Goal: Information Seeking & Learning: Learn about a topic

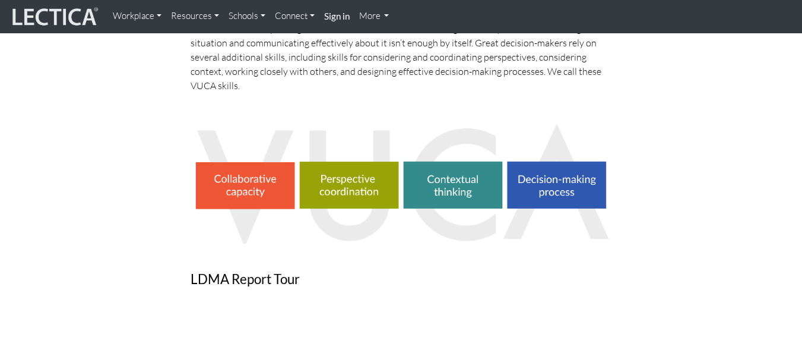
scroll to position [415, 0]
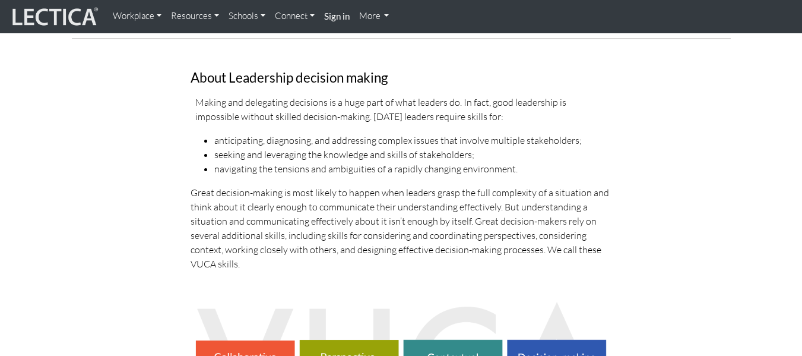
click at [144, 12] on link "Workplace" at bounding box center [137, 16] width 58 height 23
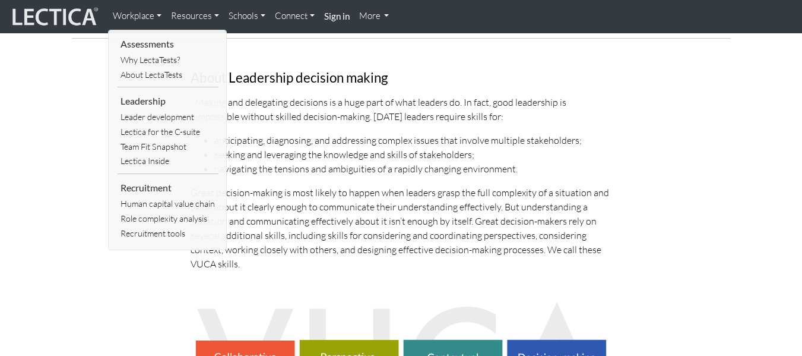
click at [195, 12] on link "Resources" at bounding box center [195, 16] width 58 height 23
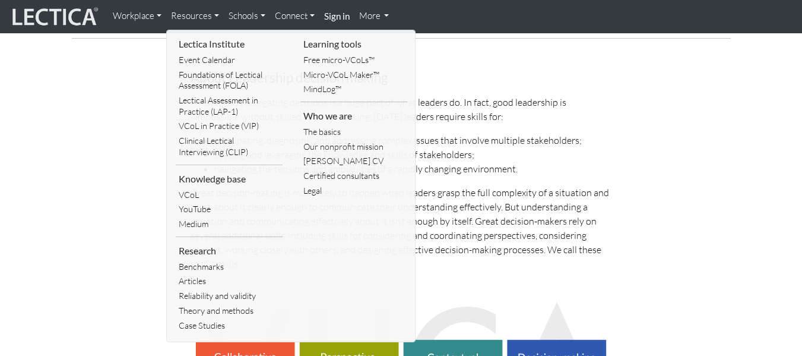
click at [239, 11] on link "Schools" at bounding box center [247, 16] width 46 height 23
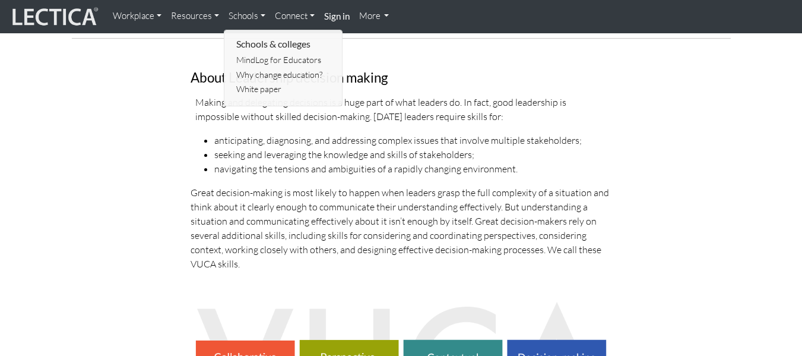
click at [299, 14] on link "Connect" at bounding box center [294, 16] width 49 height 23
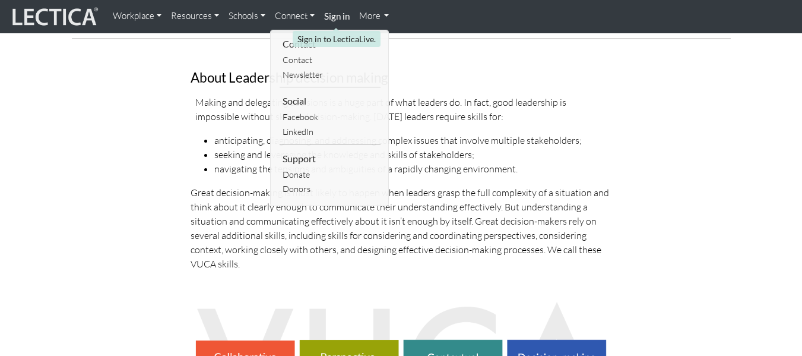
click at [335, 15] on strong "Sign in" at bounding box center [337, 16] width 26 height 11
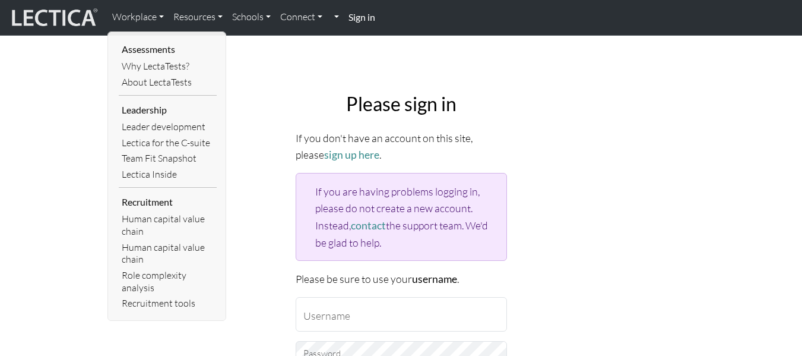
click at [126, 15] on link "Workplace" at bounding box center [137, 17] width 61 height 25
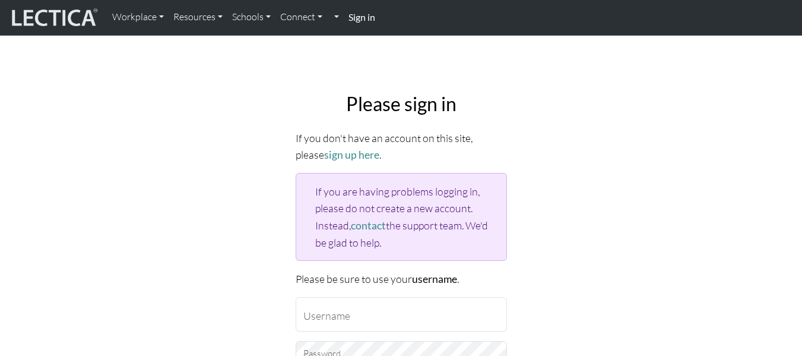
click at [126, 15] on link "Workplace" at bounding box center [137, 17] width 61 height 25
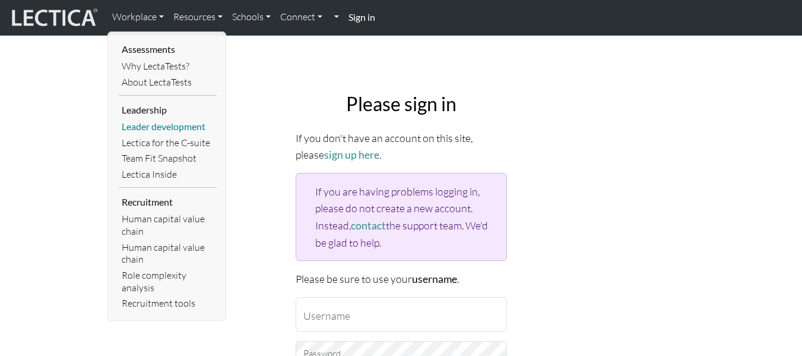
click at [183, 124] on link "Leader development" at bounding box center [168, 127] width 98 height 16
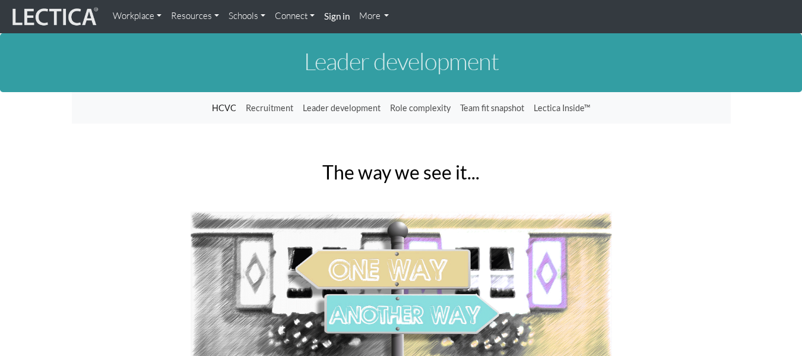
click at [147, 15] on link "Workplace" at bounding box center [137, 16] width 58 height 23
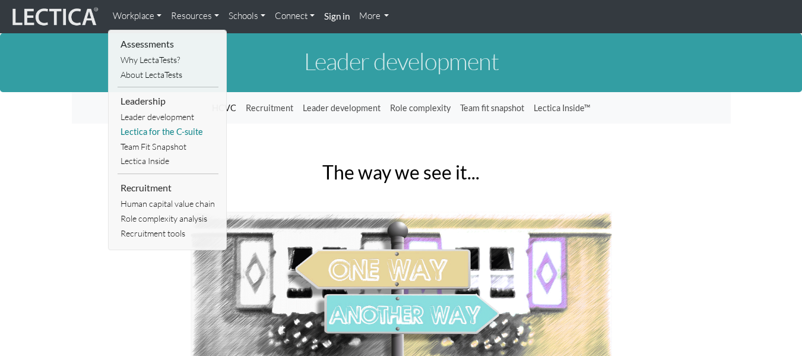
click at [192, 130] on link "Lectica for the C-suite" at bounding box center [168, 132] width 101 height 15
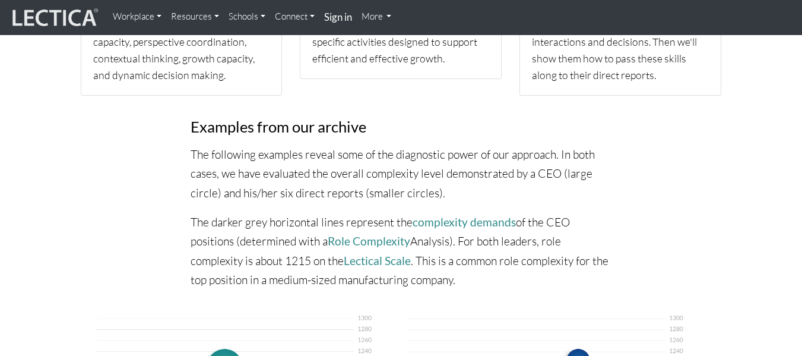
scroll to position [415, 0]
